Goal: Navigation & Orientation: Go to known website

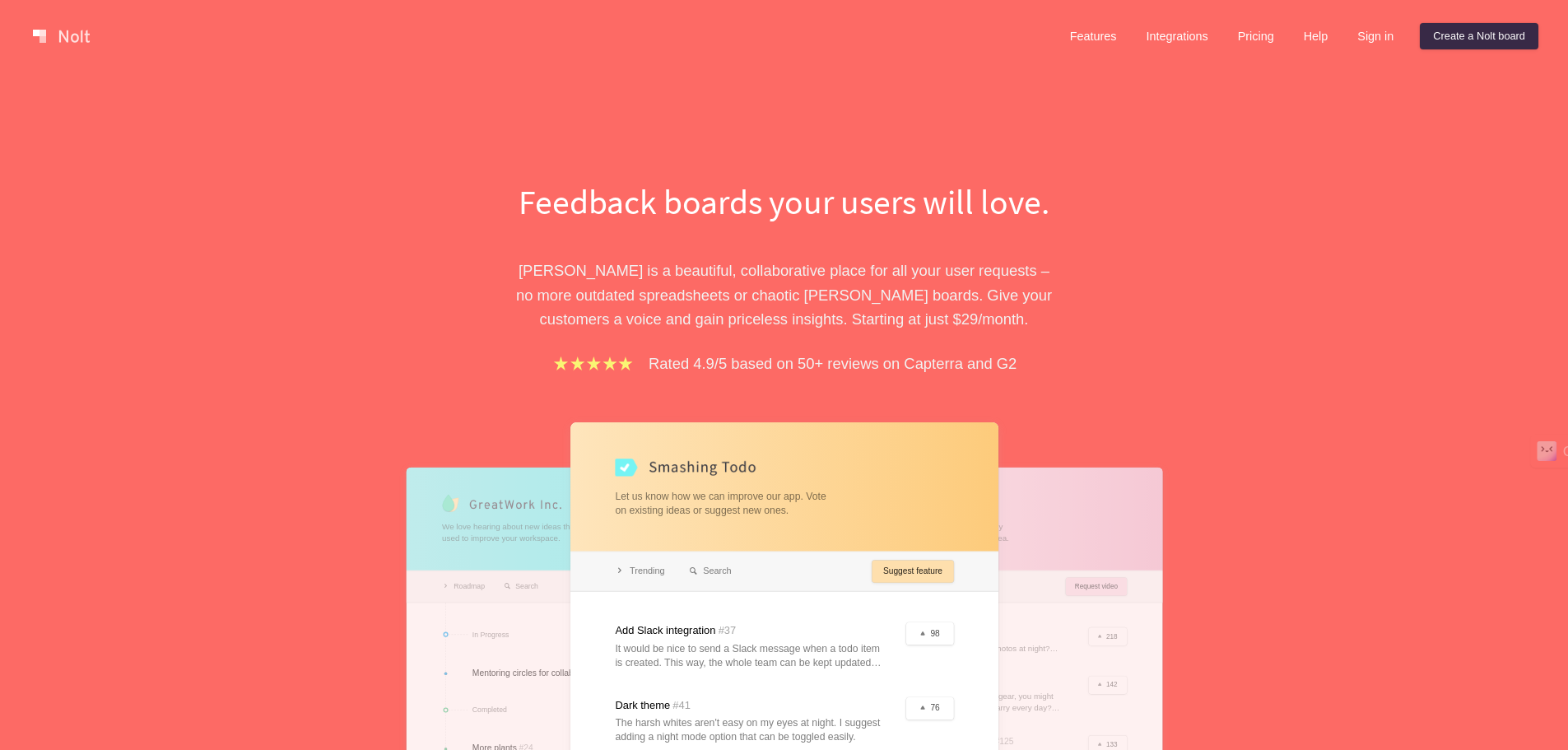
click at [1359, 179] on div "Feedback boards your users will love. [PERSON_NAME] is a beautiful, collaborati…" at bounding box center [784, 538] width 1568 height 929
